Goal: Task Accomplishment & Management: Complete application form

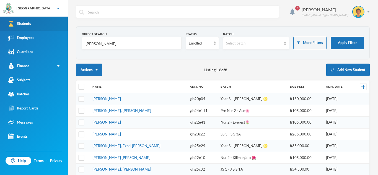
click at [34, 24] on link "Students" at bounding box center [34, 24] width 68 height 14
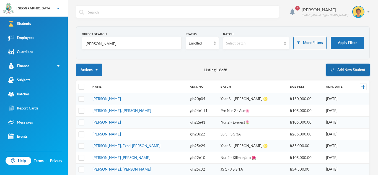
click at [353, 69] on button "Add New Student" at bounding box center [348, 70] width 43 height 12
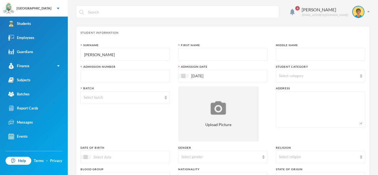
click at [179, 52] on div at bounding box center [222, 54] width 89 height 12
click at [152, 53] on input "[PERSON_NAME]" at bounding box center [125, 54] width 83 height 12
type input "E"
type input "Ibitoye"
click at [203, 53] on input "text" at bounding box center [222, 54] width 83 height 12
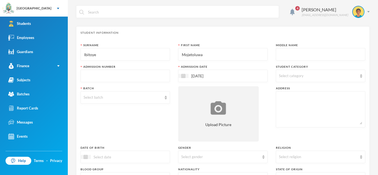
type input "Mojetoluwa"
click at [287, 52] on input "text" at bounding box center [320, 54] width 83 height 12
type input "Goodluck"
click at [94, 57] on input "Ibitoye" at bounding box center [125, 54] width 83 height 12
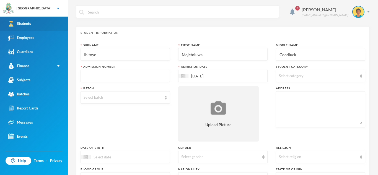
click at [50, 29] on link "Students" at bounding box center [34, 24] width 68 height 14
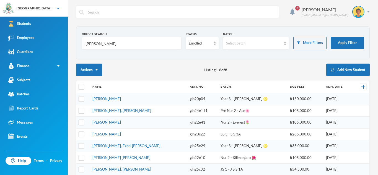
click at [94, 42] on input "[PERSON_NAME]" at bounding box center [132, 43] width 94 height 12
type input "A"
click at [214, 45] on img at bounding box center [215, 44] width 2 height 4
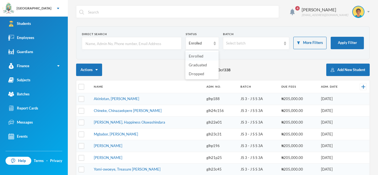
click at [211, 55] on li "Enrolled" at bounding box center [202, 56] width 33 height 9
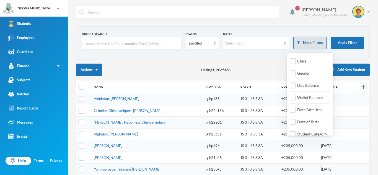
click at [307, 41] on button "More Filters" at bounding box center [310, 43] width 33 height 12
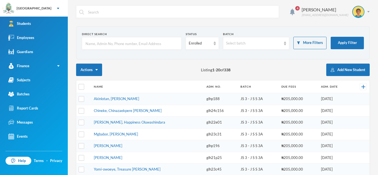
click at [282, 58] on section "Direct Search Status Enrolled Batch Select batch More Filters Apply Filter" at bounding box center [223, 42] width 294 height 33
click at [291, 42] on form "Direct Search Status Enrolled Batch Select batch More Filters Apply Filter" at bounding box center [223, 43] width 282 height 22
click at [287, 44] on div "Select batch" at bounding box center [256, 43] width 66 height 12
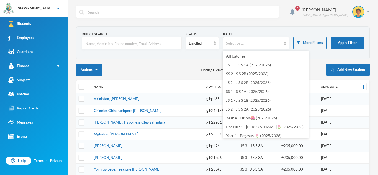
click at [265, 35] on div "Batch" at bounding box center [256, 34] width 66 height 4
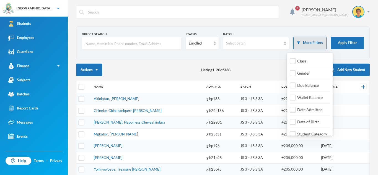
click at [306, 42] on button "More Filters" at bounding box center [310, 43] width 33 height 12
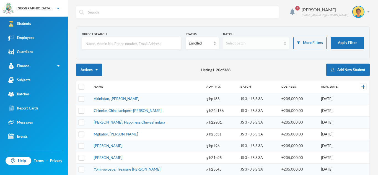
click at [285, 46] on div "Select batch" at bounding box center [256, 43] width 66 height 12
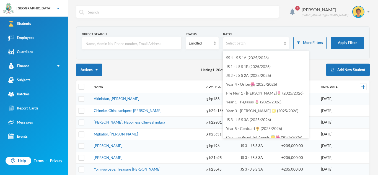
scroll to position [33, 0]
click at [267, 93] on span "Pre Nur 1 - [PERSON_NAME]🌷 (2025/2026)" at bounding box center [265, 93] width 78 height 5
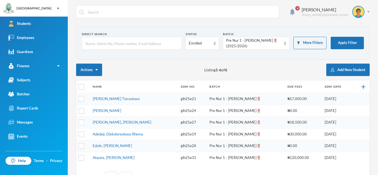
scroll to position [23, 0]
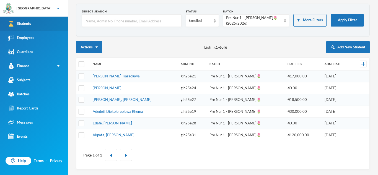
click at [30, 25] on div "Students" at bounding box center [19, 24] width 23 height 6
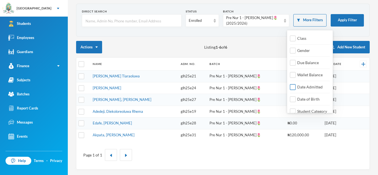
click at [294, 89] on input "Date Admitted" at bounding box center [293, 87] width 6 height 6
checkbox input "true"
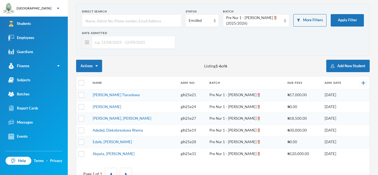
click at [124, 46] on input "text" at bounding box center [132, 42] width 80 height 12
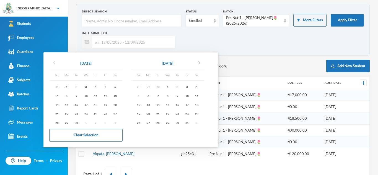
click at [54, 65] on icon "chevron_left" at bounding box center [54, 63] width 7 height 7
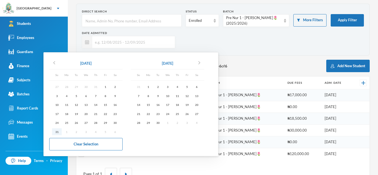
click at [57, 132] on div "31" at bounding box center [57, 132] width 10 height 7
click at [190, 96] on div "12" at bounding box center [187, 96] width 10 height 7
type input "[DATE] - [DATE]"
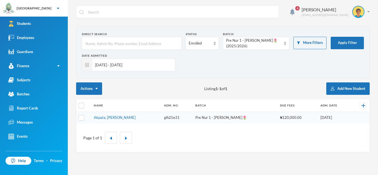
scroll to position [0, 0]
click at [277, 43] on div "Pre Nur 1 - [PERSON_NAME]🌷 (2025/2026)" at bounding box center [253, 43] width 55 height 11
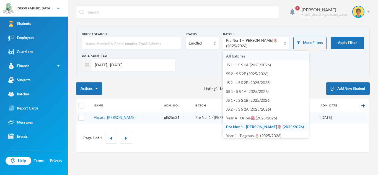
click at [240, 57] on span "All batches" at bounding box center [235, 56] width 19 height 5
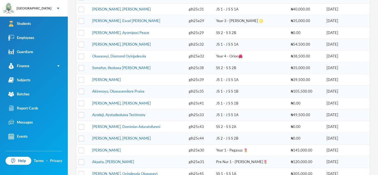
scroll to position [119, 0]
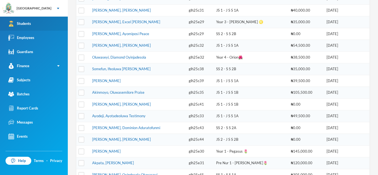
click at [32, 22] on link "Students" at bounding box center [34, 24] width 68 height 14
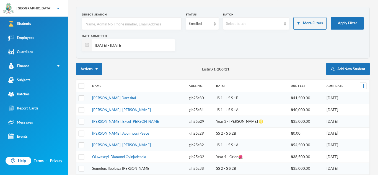
scroll to position [0, 0]
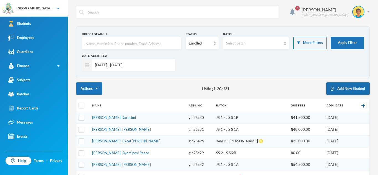
click at [341, 89] on button "Add New Student" at bounding box center [348, 89] width 43 height 12
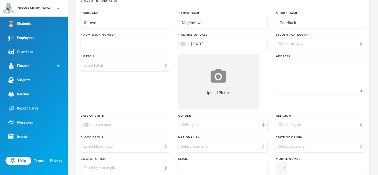
scroll to position [32, 0]
click at [145, 44] on input "text" at bounding box center [125, 44] width 83 height 12
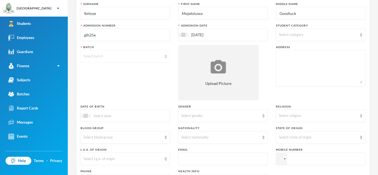
scroll to position [42, 0]
type input "glh25e33"
click at [166, 56] on img at bounding box center [166, 56] width 2 height 4
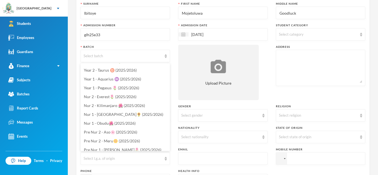
scroll to position [171, 0]
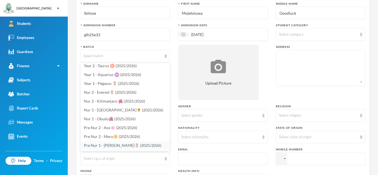
click at [108, 146] on span "Pre Nur 1 - [PERSON_NAME]🌷 (2025/2026)" at bounding box center [123, 145] width 78 height 5
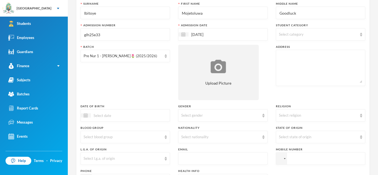
click at [120, 127] on div "Blood Group" at bounding box center [125, 128] width 89 height 4
click at [127, 113] on input at bounding box center [114, 115] width 47 height 6
click at [263, 118] on div "Select gender" at bounding box center [222, 115] width 89 height 12
click at [257, 138] on li "[DEMOGRAPHIC_DATA]" at bounding box center [222, 137] width 89 height 9
click at [263, 139] on img at bounding box center [264, 137] width 2 height 4
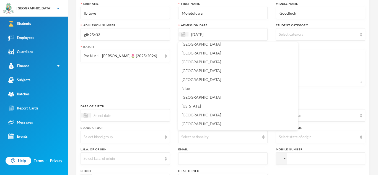
scroll to position [1378, 0]
click at [186, 78] on span "[GEOGRAPHIC_DATA]" at bounding box center [202, 78] width 40 height 5
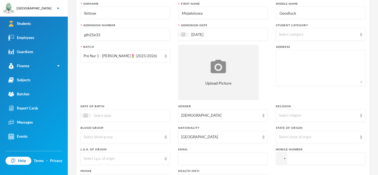
click at [253, 153] on input "text" at bounding box center [222, 159] width 83 height 12
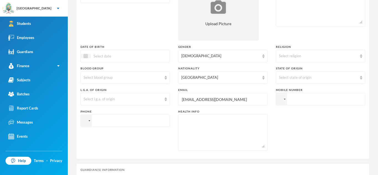
scroll to position [102, 0]
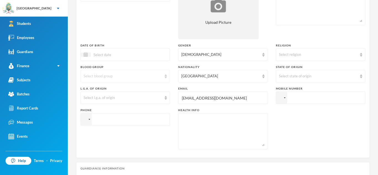
type input "[EMAIL_ADDRESS][DOMAIN_NAME]"
click at [165, 78] on img at bounding box center [166, 77] width 2 height 4
click at [140, 145] on li "O+" at bounding box center [125, 142] width 89 height 9
click at [88, 119] on div at bounding box center [86, 120] width 11 height 12
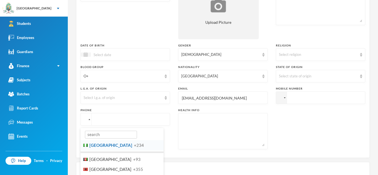
click at [104, 138] on input "search" at bounding box center [111, 135] width 52 height 8
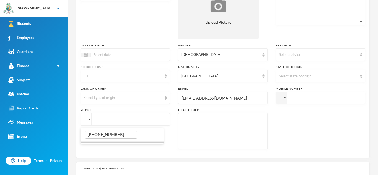
type input "[PHONE_NUMBER]"
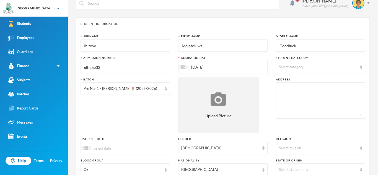
scroll to position [0, 0]
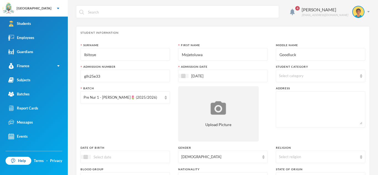
click at [361, 77] on img at bounding box center [361, 76] width 2 height 4
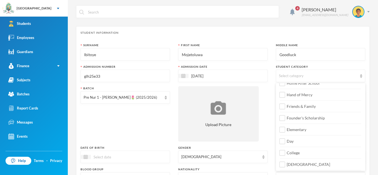
scroll to position [65, 0]
click at [283, 119] on input "Elementary" at bounding box center [283, 118] width 6 height 6
checkbox input "true"
click at [282, 128] on input "Day" at bounding box center [283, 130] width 6 height 6
checkbox input "true"
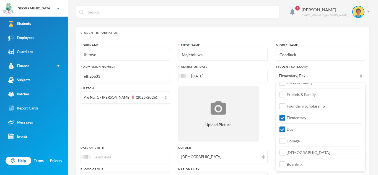
click at [268, 123] on div "Surname [PERSON_NAME] First Name Mojetoluwa Middle Name Goodluck Admission Numb…" at bounding box center [223, 149] width 285 height 213
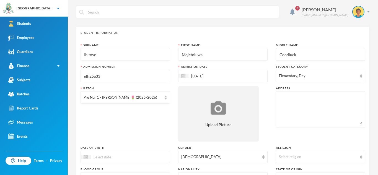
click at [295, 111] on textarea at bounding box center [320, 109] width 83 height 30
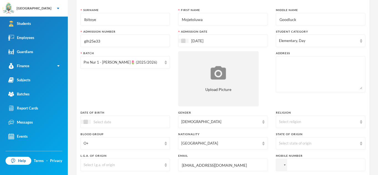
scroll to position [35, 0]
click at [361, 122] on img at bounding box center [361, 122] width 2 height 4
click at [361, 124] on div "Select religion" at bounding box center [320, 121] width 89 height 12
click at [333, 82] on textarea at bounding box center [320, 74] width 83 height 30
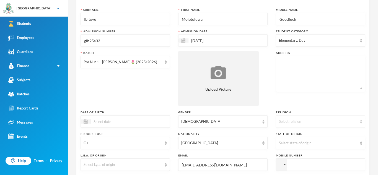
click at [361, 123] on img at bounding box center [361, 122] width 2 height 4
click at [351, 130] on li "[DEMOGRAPHIC_DATA]" at bounding box center [320, 134] width 89 height 9
click at [362, 143] on img at bounding box center [361, 144] width 2 height 4
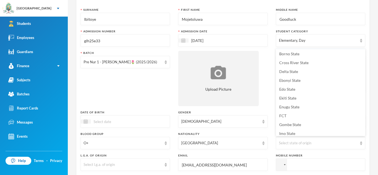
scroll to position [63, 0]
click at [291, 96] on span "Ekiti State" at bounding box center [287, 97] width 17 height 5
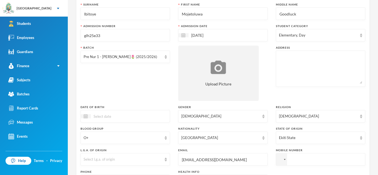
scroll to position [38, 0]
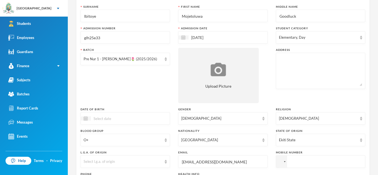
click at [297, 64] on textarea at bounding box center [320, 71] width 83 height 30
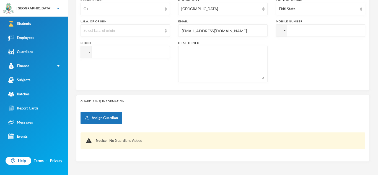
scroll to position [169, 0]
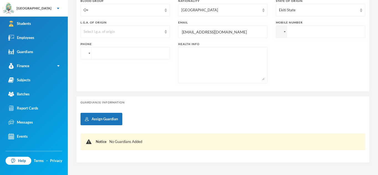
type textarea "[STREET_ADDRESS][PERSON_NAME]"
click at [88, 54] on div at bounding box center [86, 53] width 11 height 12
click at [286, 32] on div at bounding box center [285, 31] width 2 height 1
type input "[PHONE_NUMBER]"
click at [261, 54] on textarea at bounding box center [222, 65] width 83 height 30
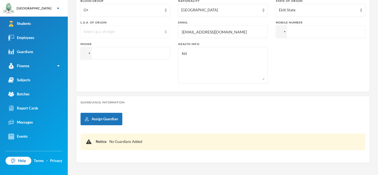
type textarea "Nil"
click at [165, 34] on div "Select l.g.a. of origin" at bounding box center [125, 31] width 89 height 12
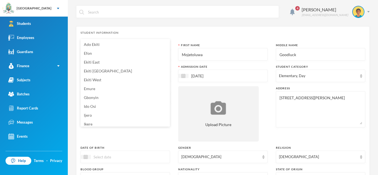
scroll to position [2, 0]
click at [161, 133] on div "Batch Pre Nur 1 - [PERSON_NAME]🌷 (2025/2026)" at bounding box center [125, 113] width 89 height 55
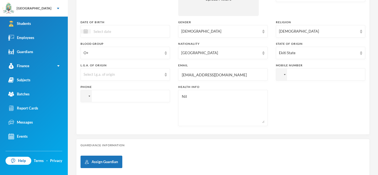
scroll to position [126, 0]
click at [126, 95] on input "tel" at bounding box center [125, 96] width 89 height 12
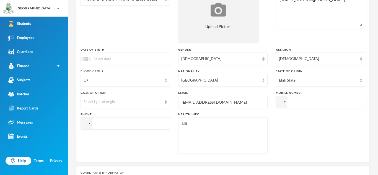
scroll to position [100, 0]
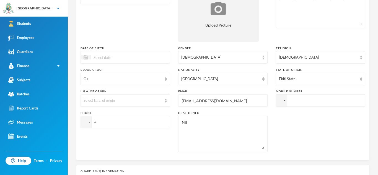
type input "+"
click at [326, 97] on input "tel" at bounding box center [320, 100] width 89 height 12
type input "[PHONE_NUMBER]"
click at [131, 121] on input "+" at bounding box center [125, 122] width 89 height 12
click at [140, 122] on input "+" at bounding box center [125, 122] width 89 height 12
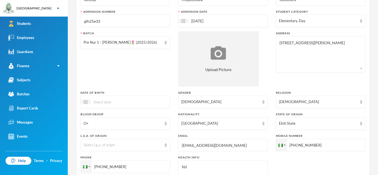
scroll to position [55, 0]
type input "[PHONE_NUMBER]"
click at [153, 96] on div at bounding box center [125, 102] width 89 height 12
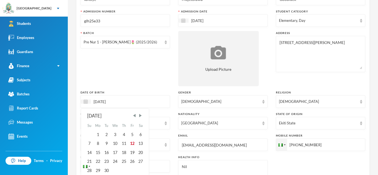
type input "[DATE]"
click at [154, 95] on div "Date of Birth [DEMOGRAPHIC_DATA] [DEMOGRAPHIC_DATA] Su Mo Tu We Th Fr Sa 1 2 3 …" at bounding box center [125, 99] width 89 height 17
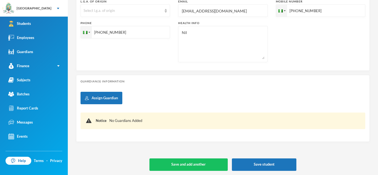
scroll to position [191, 0]
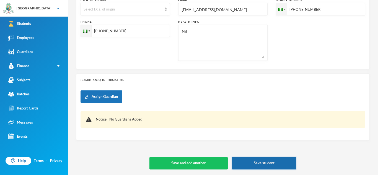
click at [255, 162] on button "Save student" at bounding box center [264, 163] width 65 height 12
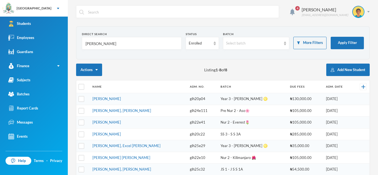
click at [138, 43] on input "[PERSON_NAME]" at bounding box center [132, 43] width 94 height 12
type input "A"
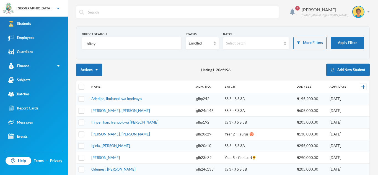
type input "Ibitoye"
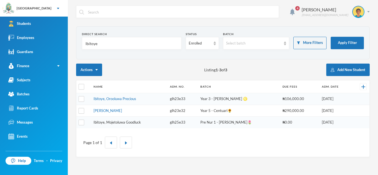
click at [141, 121] on link "Ibitoye, Mojetoluwa Goodluck" at bounding box center [117, 122] width 47 height 4
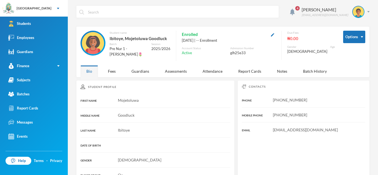
click at [161, 39] on div "Ibitoye, Mojetoluwa Goodluck" at bounding box center [140, 38] width 61 height 7
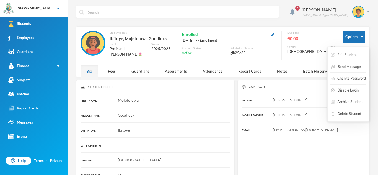
click at [352, 53] on button "Edit Student" at bounding box center [344, 55] width 27 height 10
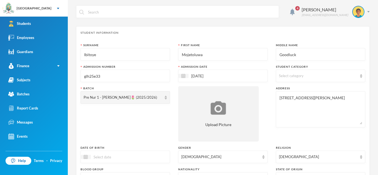
click at [303, 54] on input "Goodluck" at bounding box center [320, 54] width 83 height 12
type input "G."
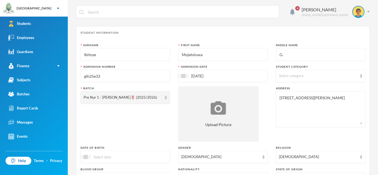
click at [324, 100] on textarea "[STREET_ADDRESS][PERSON_NAME]" at bounding box center [320, 109] width 83 height 30
click at [328, 97] on textarea "[STREET_ADDRESS][PERSON_NAME]" at bounding box center [320, 109] width 83 height 30
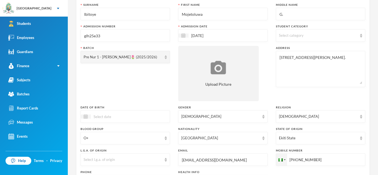
scroll to position [42, 0]
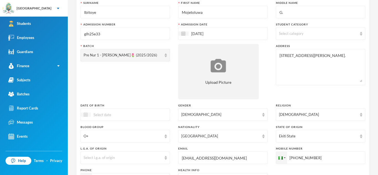
type textarea "No 8,Alhaji Sulaimon street."
click at [88, 114] on img at bounding box center [86, 115] width 4 height 4
type input "6"
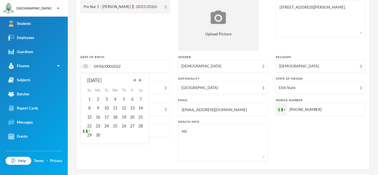
scroll to position [96, 0]
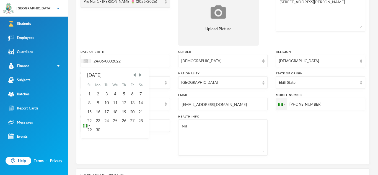
type input "24/06/0002022"
click at [150, 142] on div "Phone +23451005166" at bounding box center [125, 135] width 89 height 41
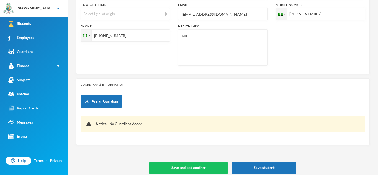
scroll to position [191, 0]
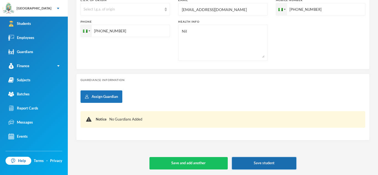
click at [263, 164] on button "Save student" at bounding box center [264, 163] width 65 height 12
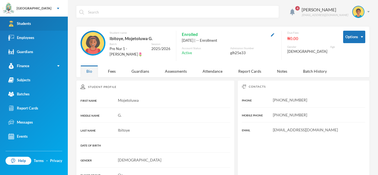
click at [28, 24] on div "Students" at bounding box center [19, 24] width 23 height 6
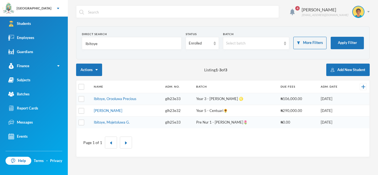
click at [124, 33] on div "Direct Search" at bounding box center [132, 34] width 100 height 4
click at [110, 44] on input "Ibitoye" at bounding box center [132, 43] width 94 height 12
click at [108, 45] on input "Ibitoye" at bounding box center [132, 43] width 94 height 12
click at [25, 37] on div "Employees" at bounding box center [21, 38] width 26 height 6
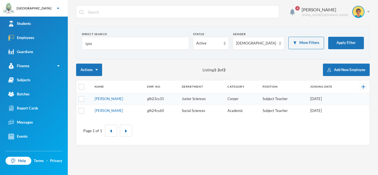
click at [111, 50] on input "ipin" at bounding box center [135, 43] width 101 height 12
type input "i"
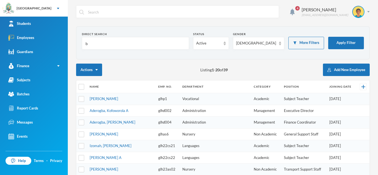
type input "be"
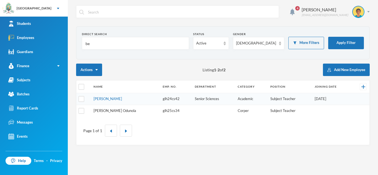
click at [119, 109] on link "Bello, Nafisat Odunola" at bounding box center [115, 111] width 43 height 4
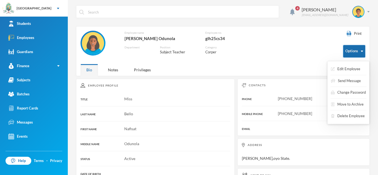
click at [361, 52] on button "Options" at bounding box center [354, 51] width 22 height 12
click at [357, 65] on button "Edit Employee" at bounding box center [346, 69] width 30 height 10
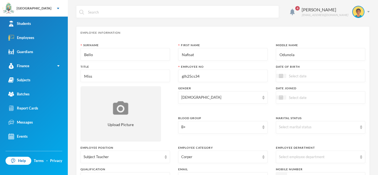
click at [302, 51] on input "Odunola" at bounding box center [320, 54] width 83 height 12
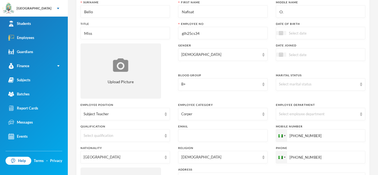
scroll to position [42, 0]
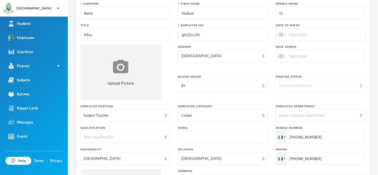
type input "O."
click at [361, 84] on img at bounding box center [361, 86] width 2 height 4
click at [330, 96] on li "Single" at bounding box center [320, 98] width 89 height 9
click at [282, 35] on img at bounding box center [281, 34] width 4 height 4
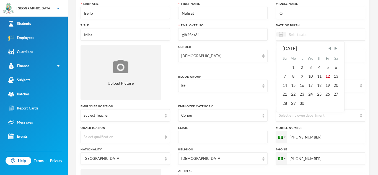
click at [307, 48] on div "[DATE]" at bounding box center [311, 48] width 56 height 7
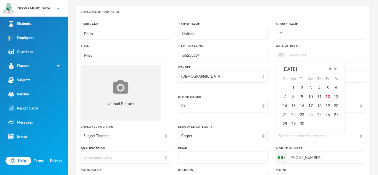
scroll to position [0, 0]
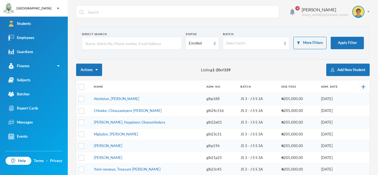
click at [102, 44] on input "text" at bounding box center [132, 43] width 94 height 12
type input "bello"
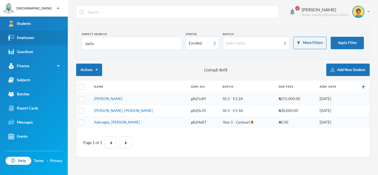
click at [64, 37] on link "Employees" at bounding box center [34, 38] width 68 height 14
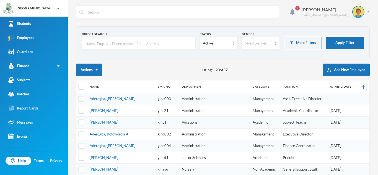
click at [97, 46] on input "text" at bounding box center [139, 43] width 108 height 12
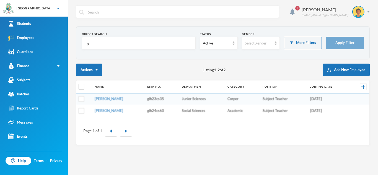
type input "i"
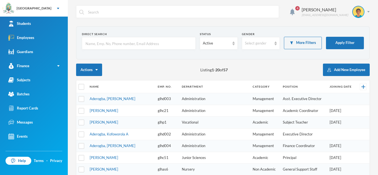
click at [86, 44] on input "text" at bounding box center [139, 43] width 108 height 12
click at [113, 170] on link "Ogar, Monica V." at bounding box center [104, 169] width 29 height 4
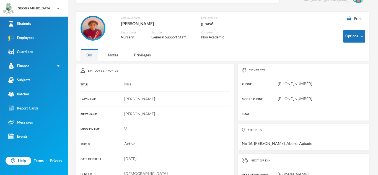
scroll to position [15, 0]
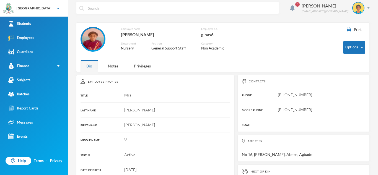
scroll to position [4, 0]
click at [113, 170] on div "16/05/1976" at bounding box center [156, 170] width 150 height 6
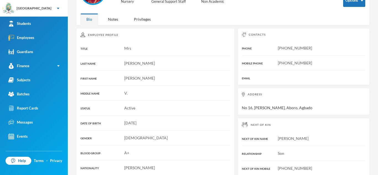
scroll to position [47, 0]
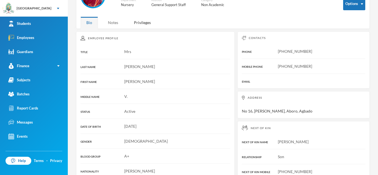
click at [118, 23] on div "Notes" at bounding box center [113, 23] width 22 height 12
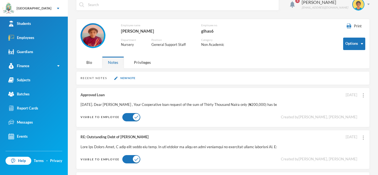
scroll to position [0, 0]
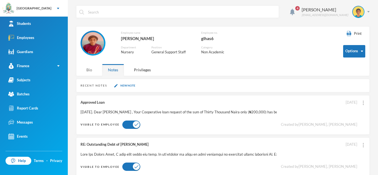
click at [91, 69] on div "Bio" at bounding box center [89, 70] width 17 height 12
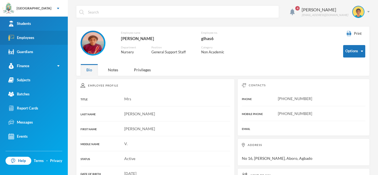
click at [50, 41] on link "Employees" at bounding box center [34, 38] width 68 height 14
